Goal: Book appointment/travel/reservation

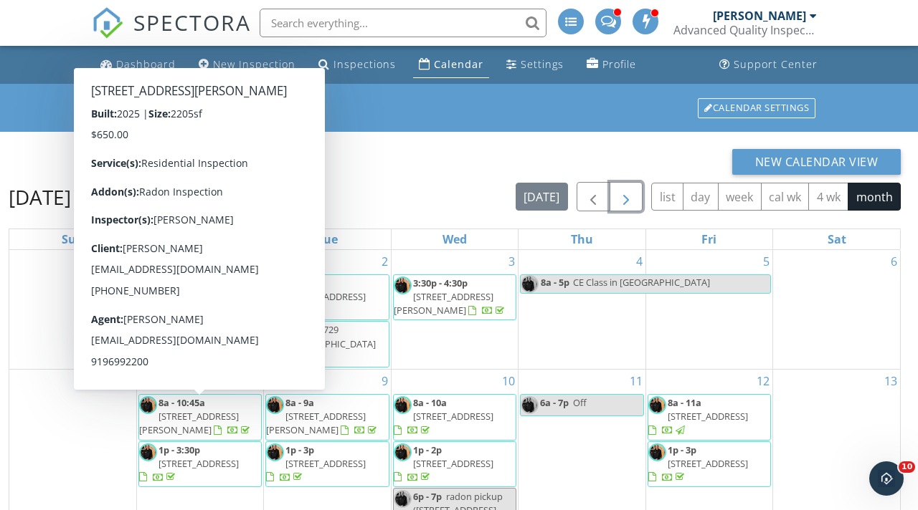
click at [633, 193] on span "button" at bounding box center [625, 197] width 17 height 17
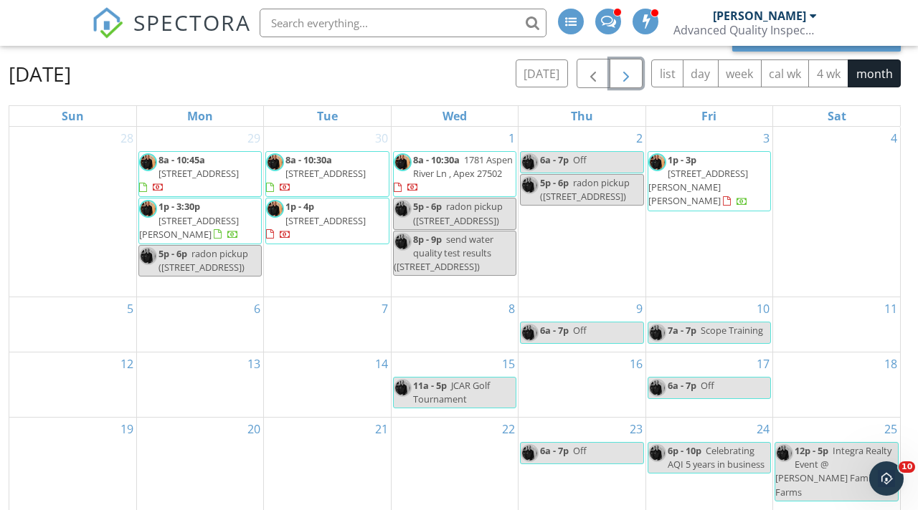
scroll to position [119, 0]
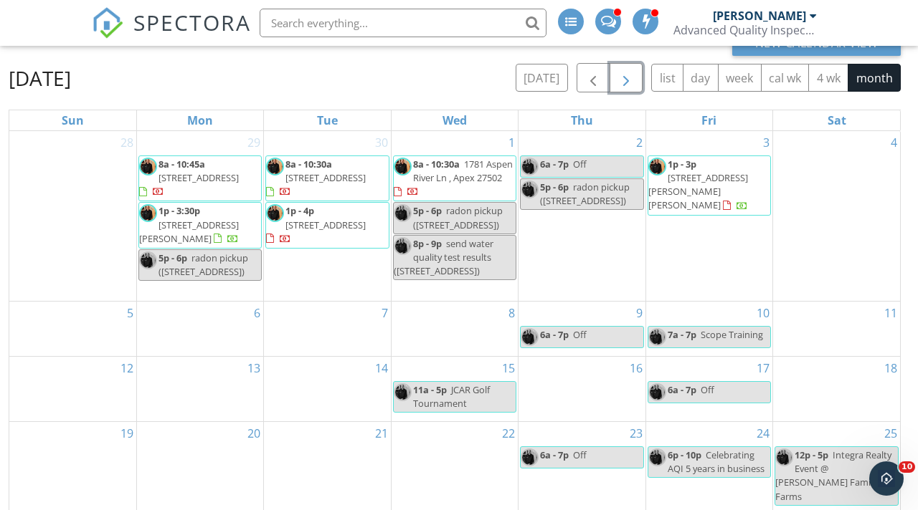
click at [702, 476] on div "6p - 10p Celebrating AQI 5 years in business" at bounding box center [709, 462] width 122 height 27
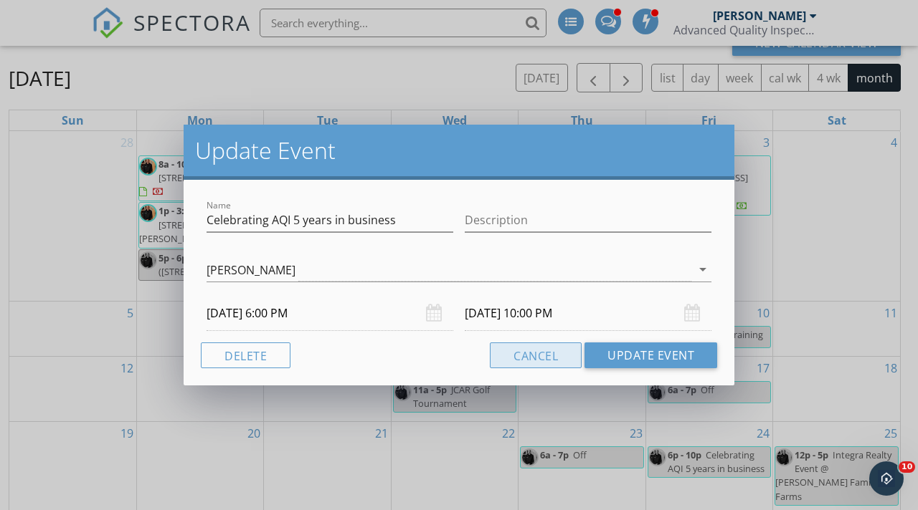
click at [546, 346] on button "Cancel" at bounding box center [536, 356] width 92 height 26
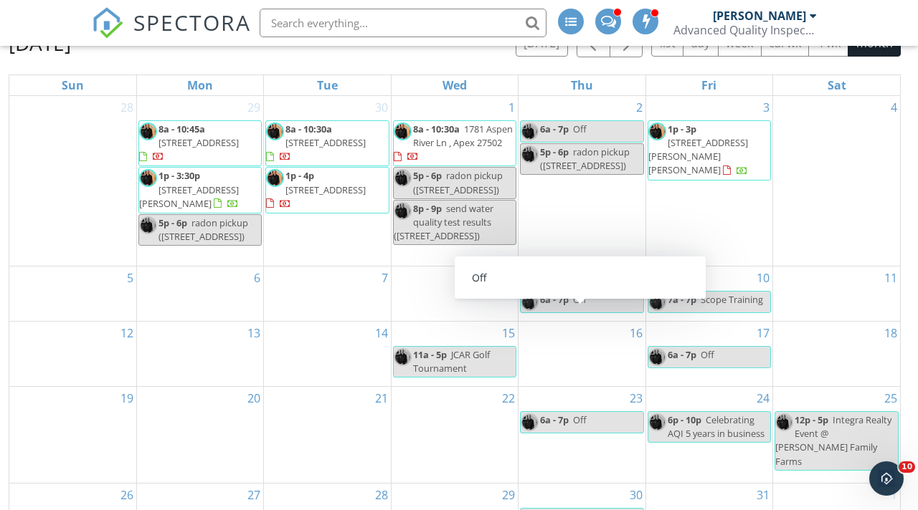
scroll to position [191, 0]
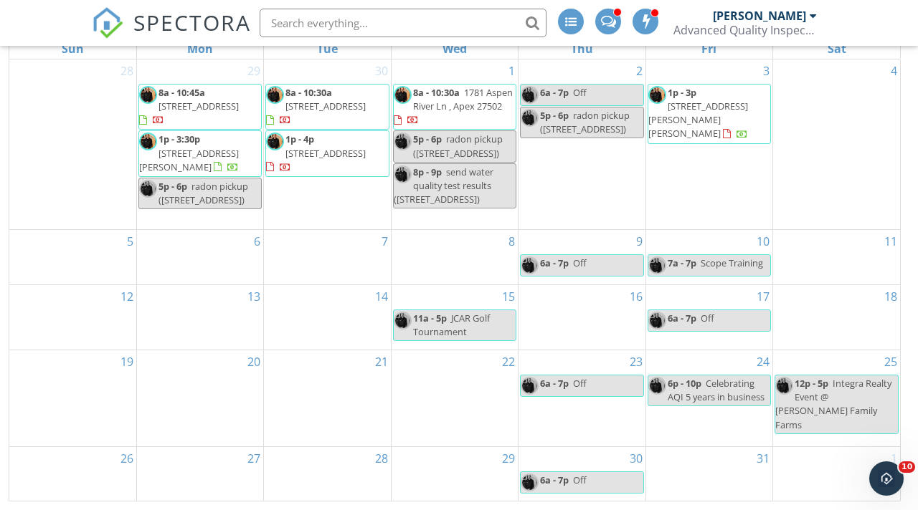
click at [831, 406] on div "12p - 5p Integra Realty Event @ Naylor Family Farms" at bounding box center [836, 404] width 123 height 55
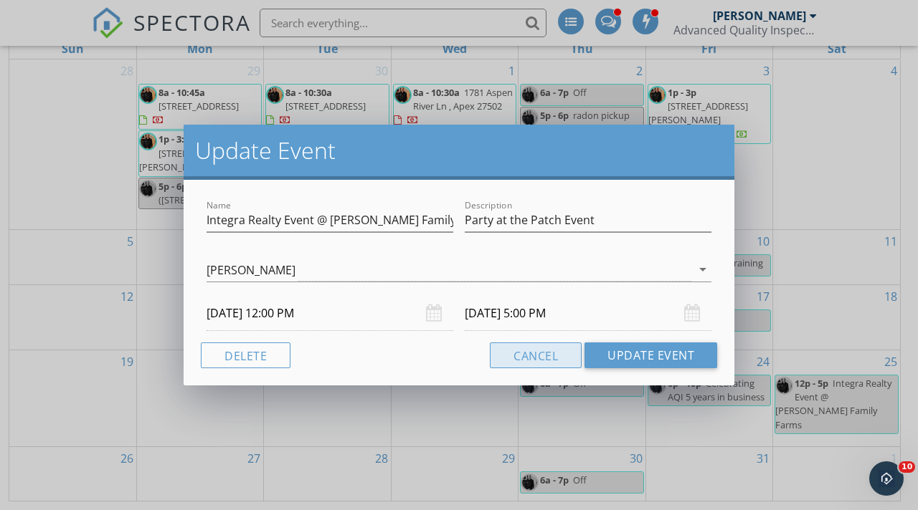
click at [535, 349] on button "Cancel" at bounding box center [536, 356] width 92 height 26
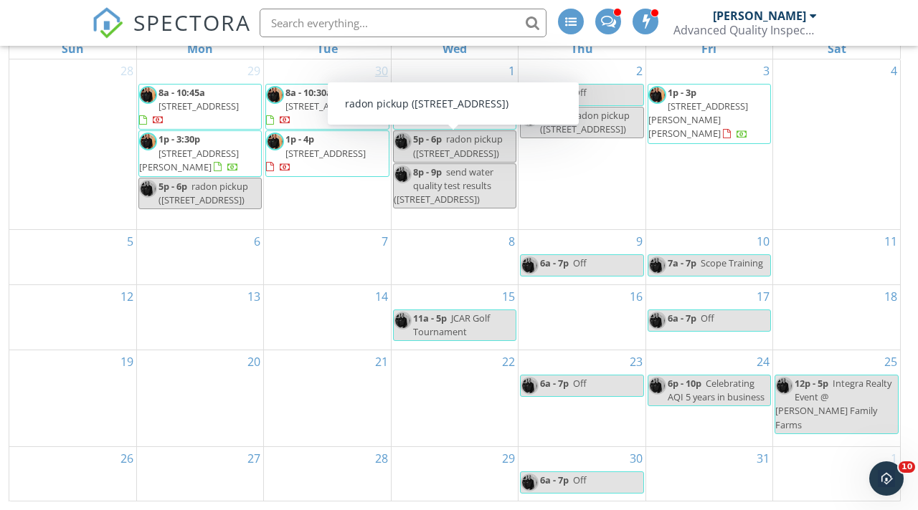
scroll to position [0, 0]
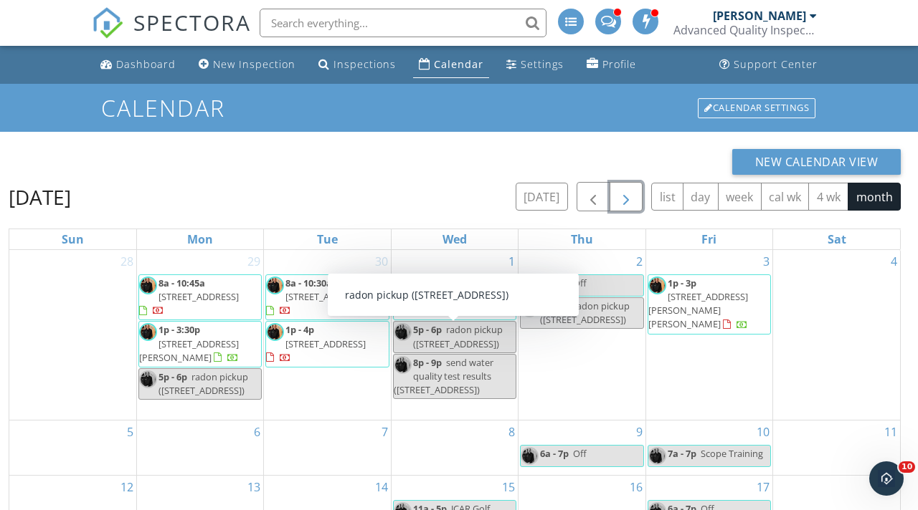
click at [622, 200] on span "button" at bounding box center [625, 197] width 17 height 17
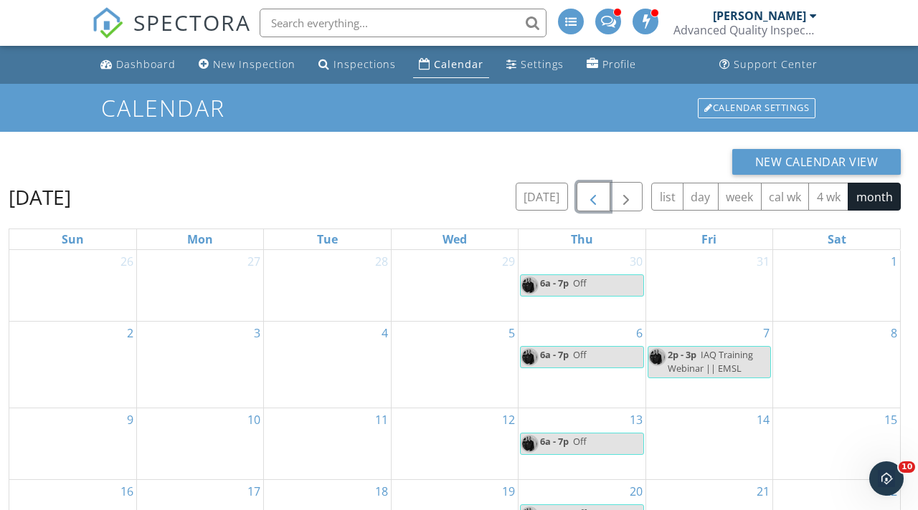
click at [589, 194] on span "button" at bounding box center [592, 197] width 17 height 17
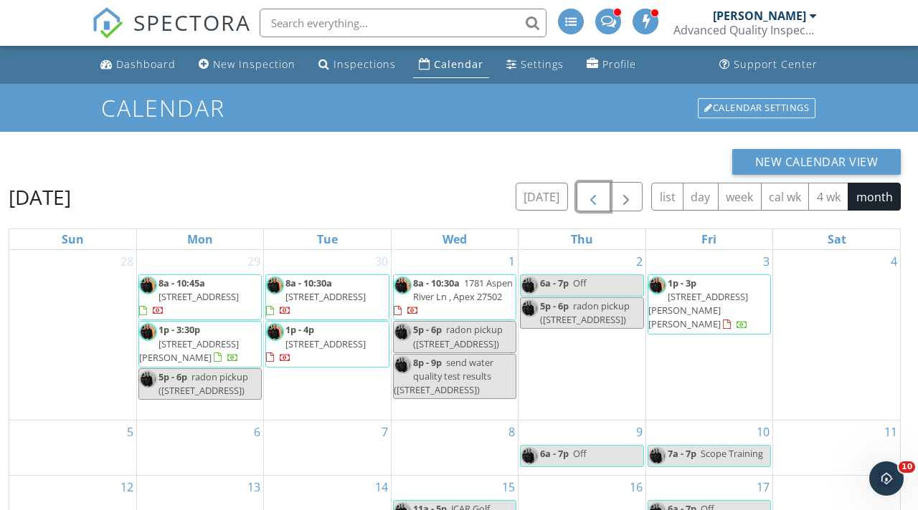
click at [589, 194] on span "button" at bounding box center [592, 197] width 17 height 17
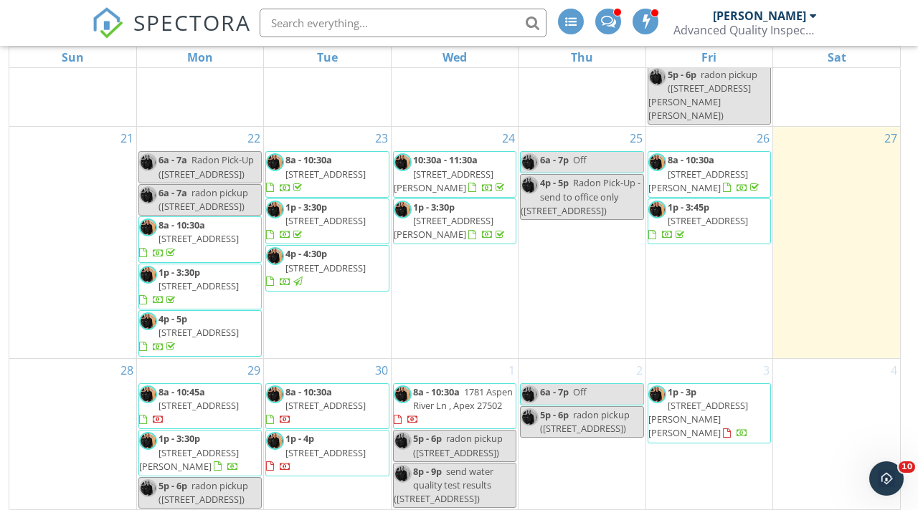
scroll to position [191, 0]
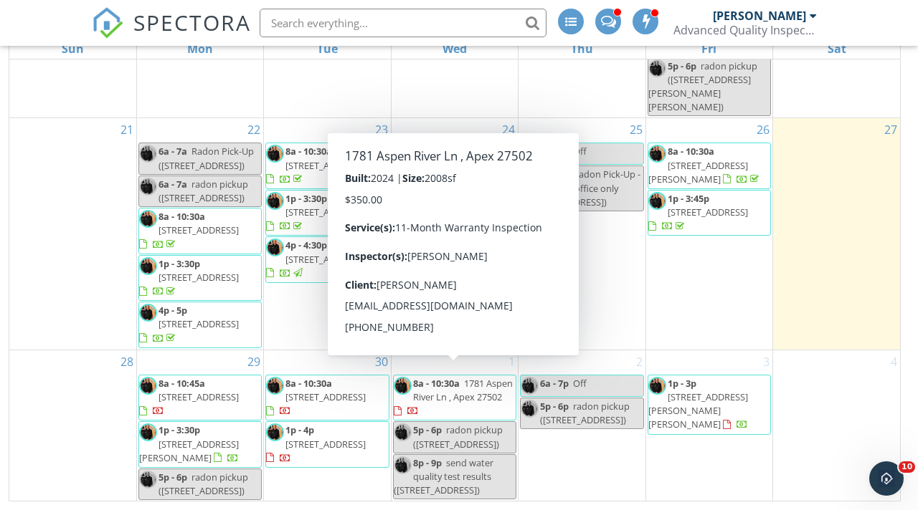
click at [457, 377] on span "8a - 10:30a" at bounding box center [436, 383] width 47 height 13
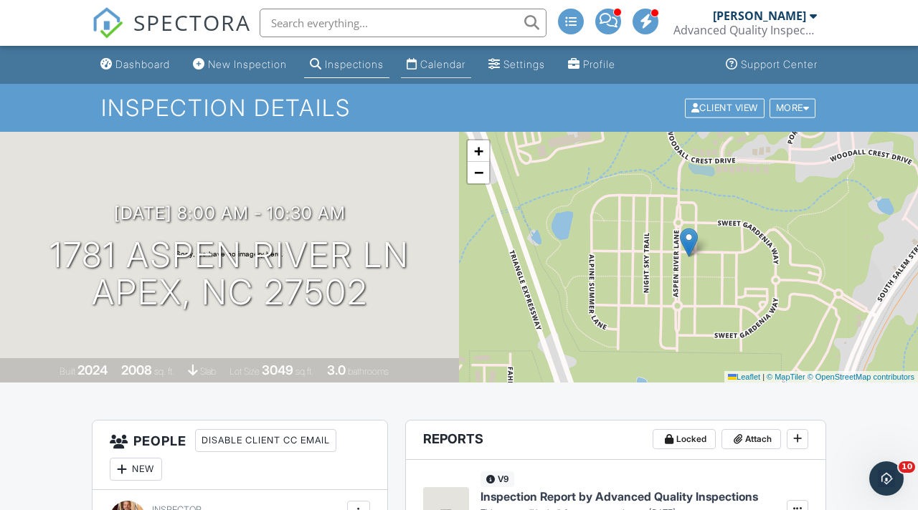
click at [455, 69] on div "Calendar" at bounding box center [442, 64] width 45 height 12
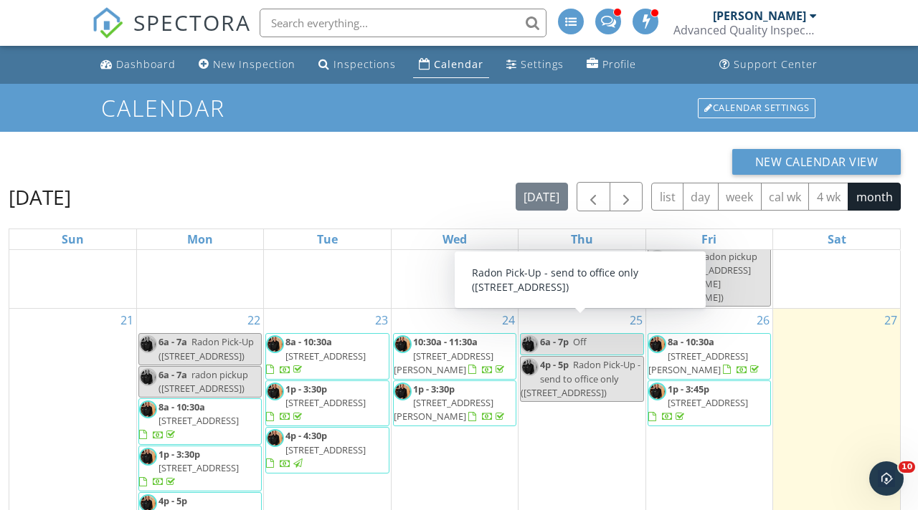
scroll to position [191, 0]
